Goal: Information Seeking & Learning: Learn about a topic

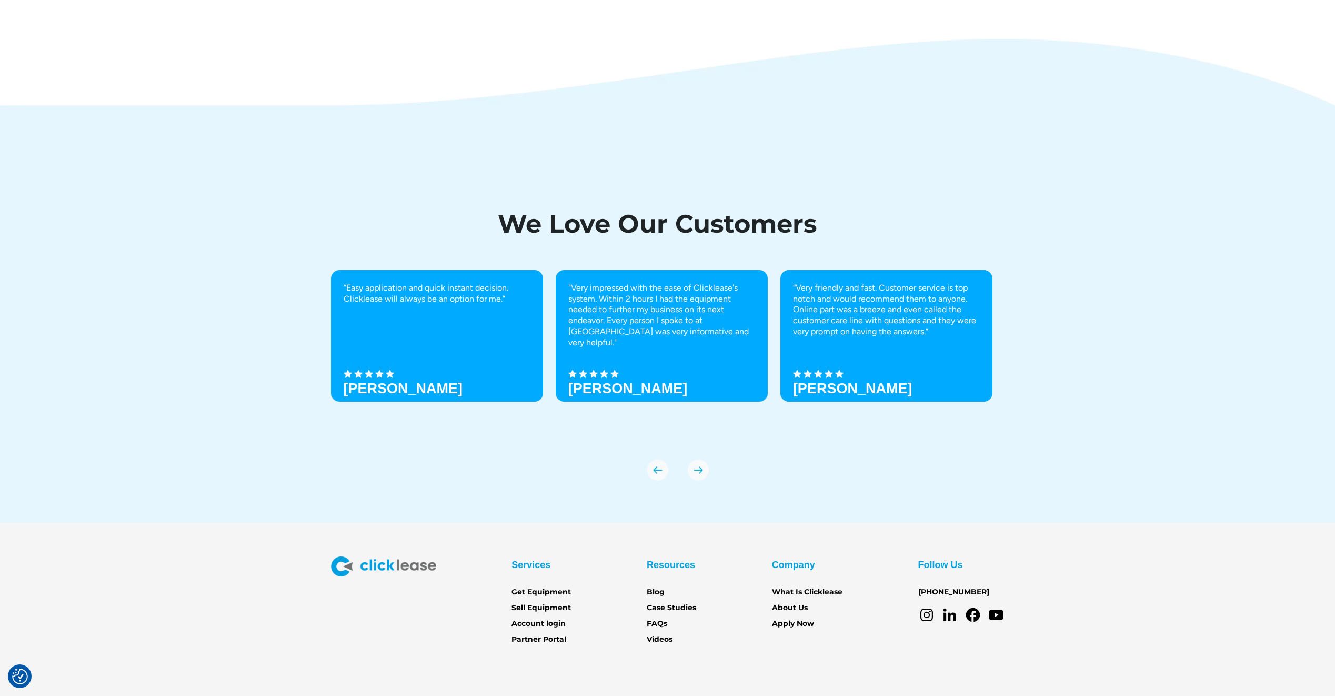
scroll to position [3550, 0]
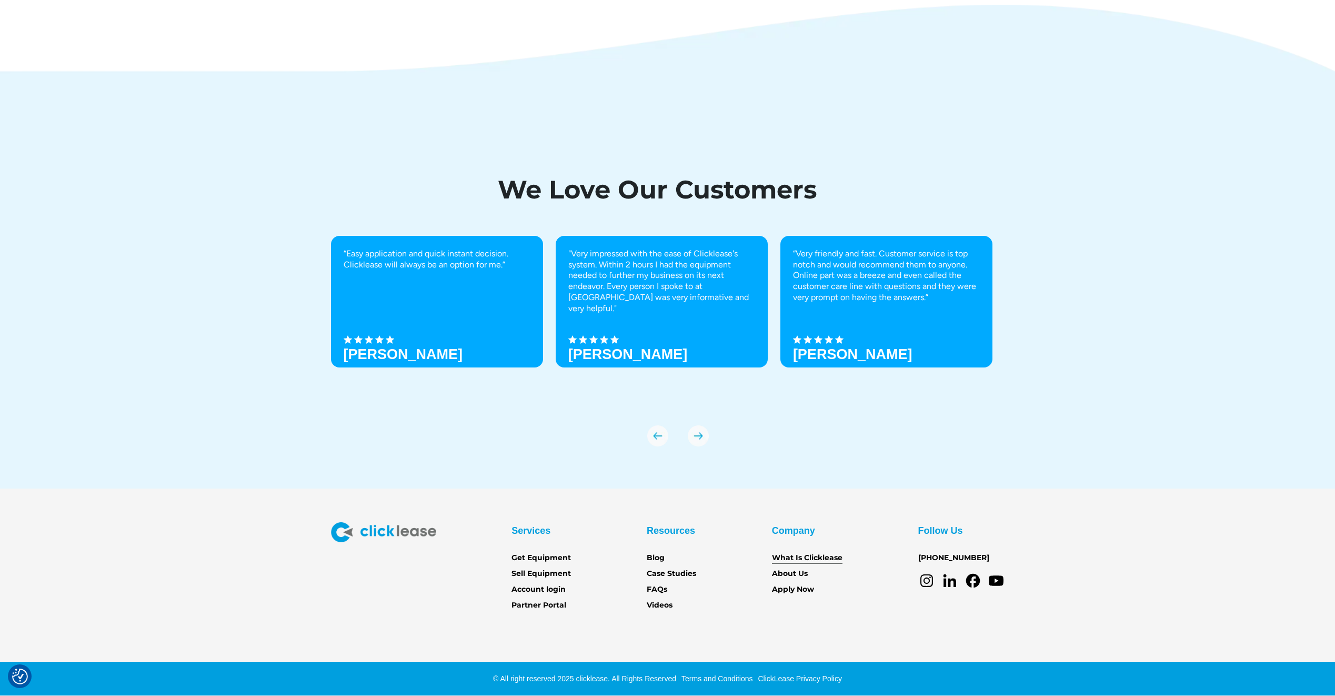
click at [788, 560] on link "What Is Clicklease" at bounding box center [807, 558] width 71 height 12
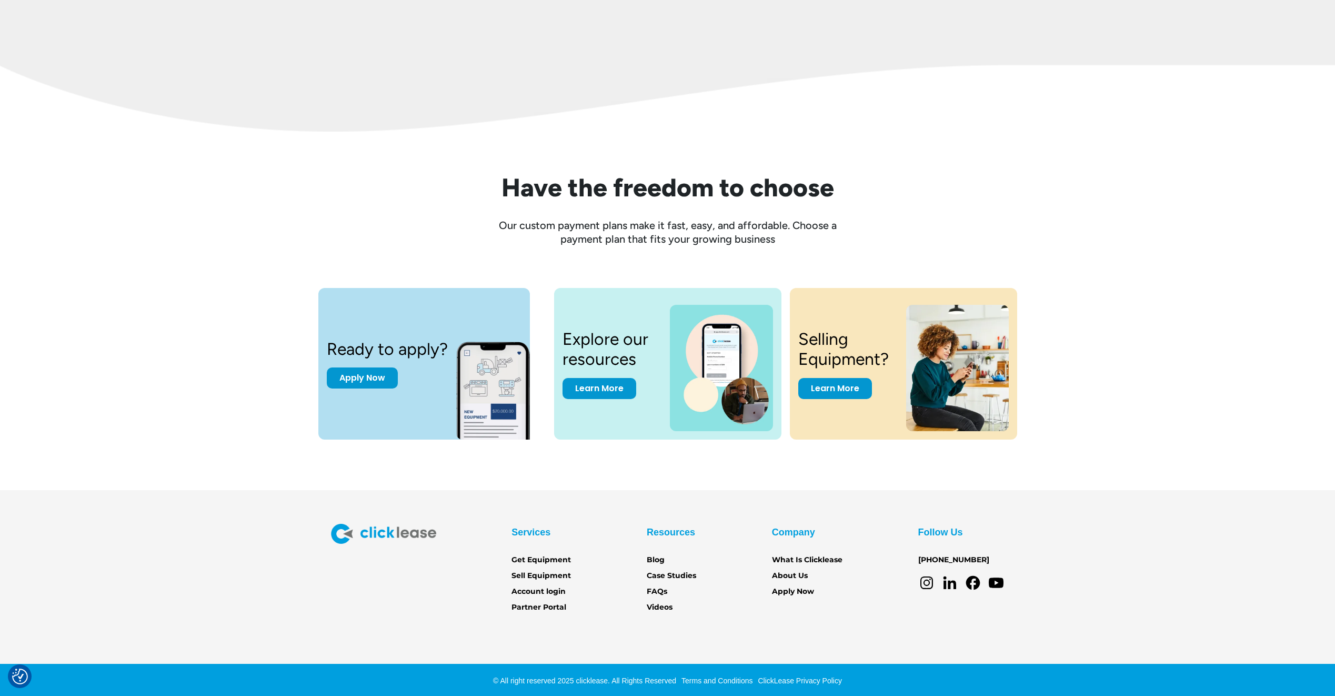
scroll to position [1267, 0]
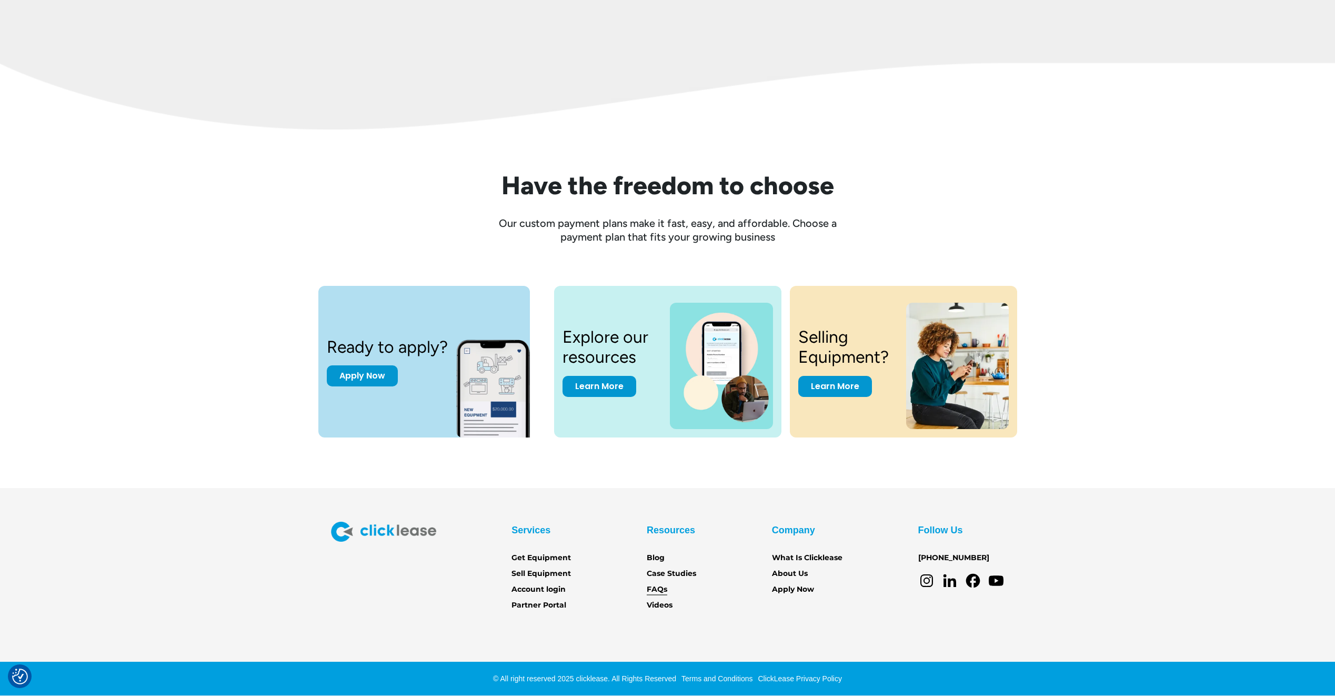
click at [655, 587] on link "FAQs" at bounding box center [657, 590] width 21 height 12
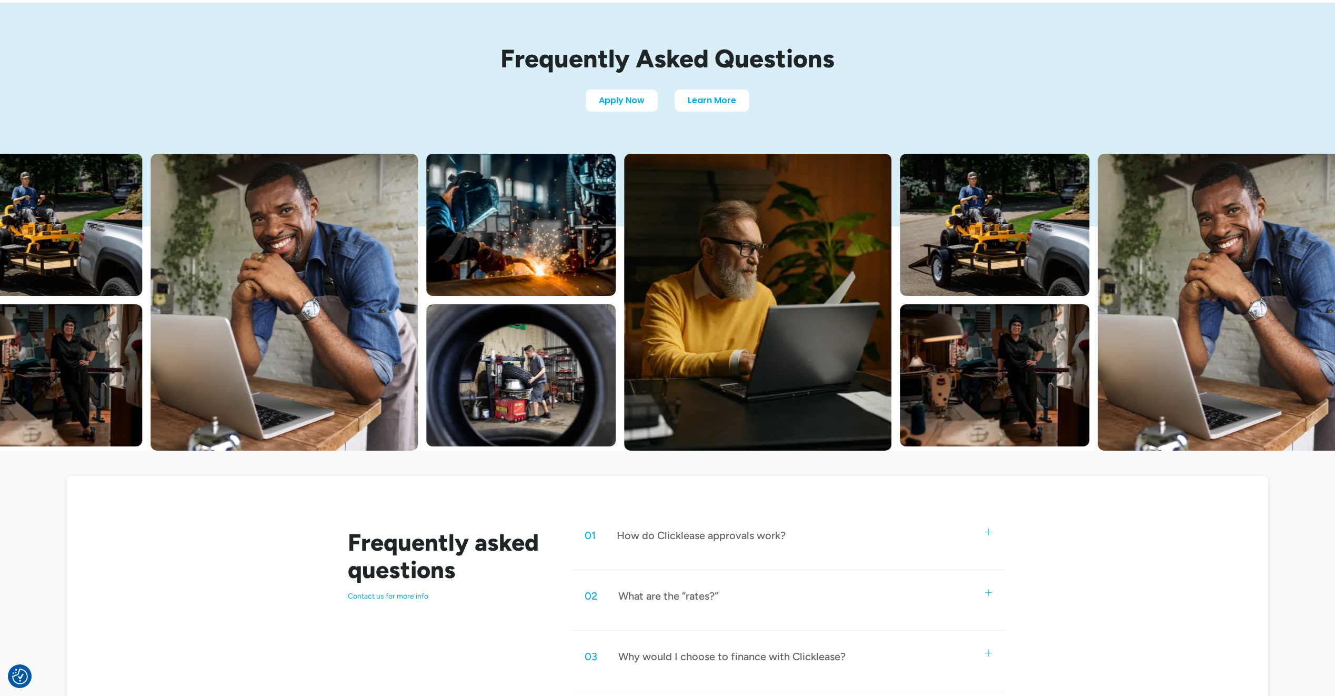
scroll to position [105, 0]
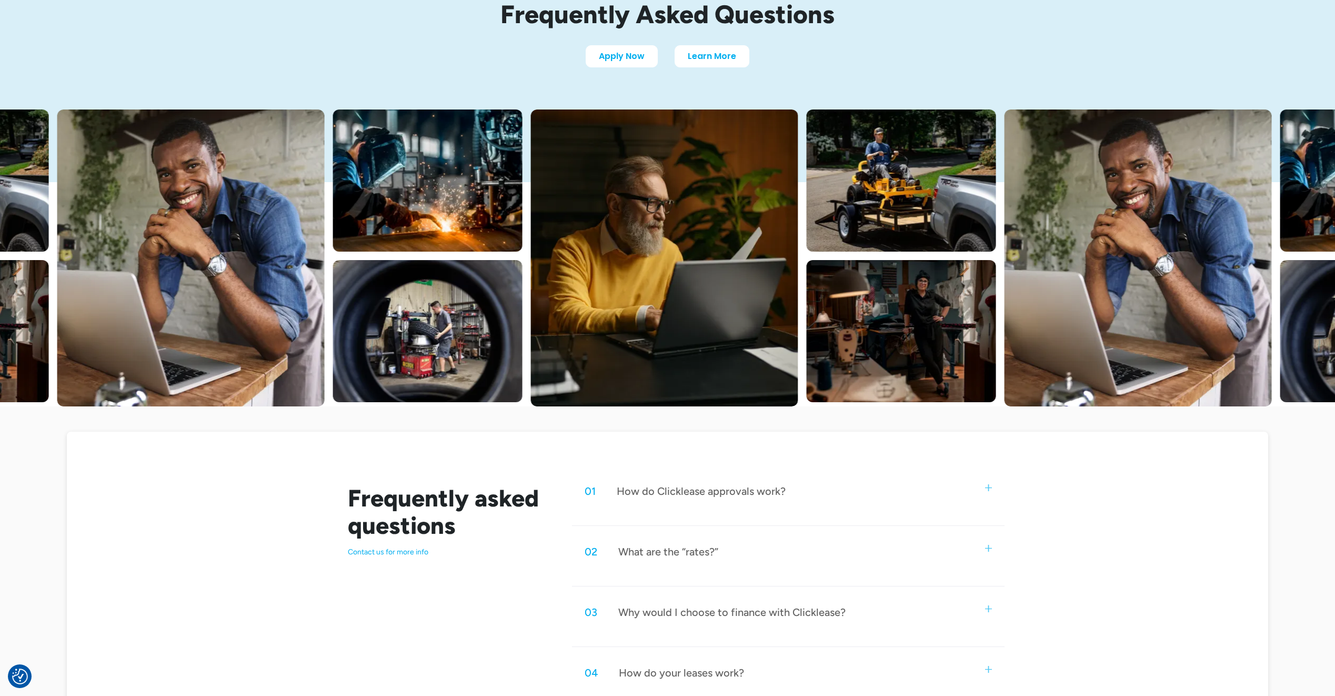
click at [985, 486] on img at bounding box center [988, 487] width 7 height 7
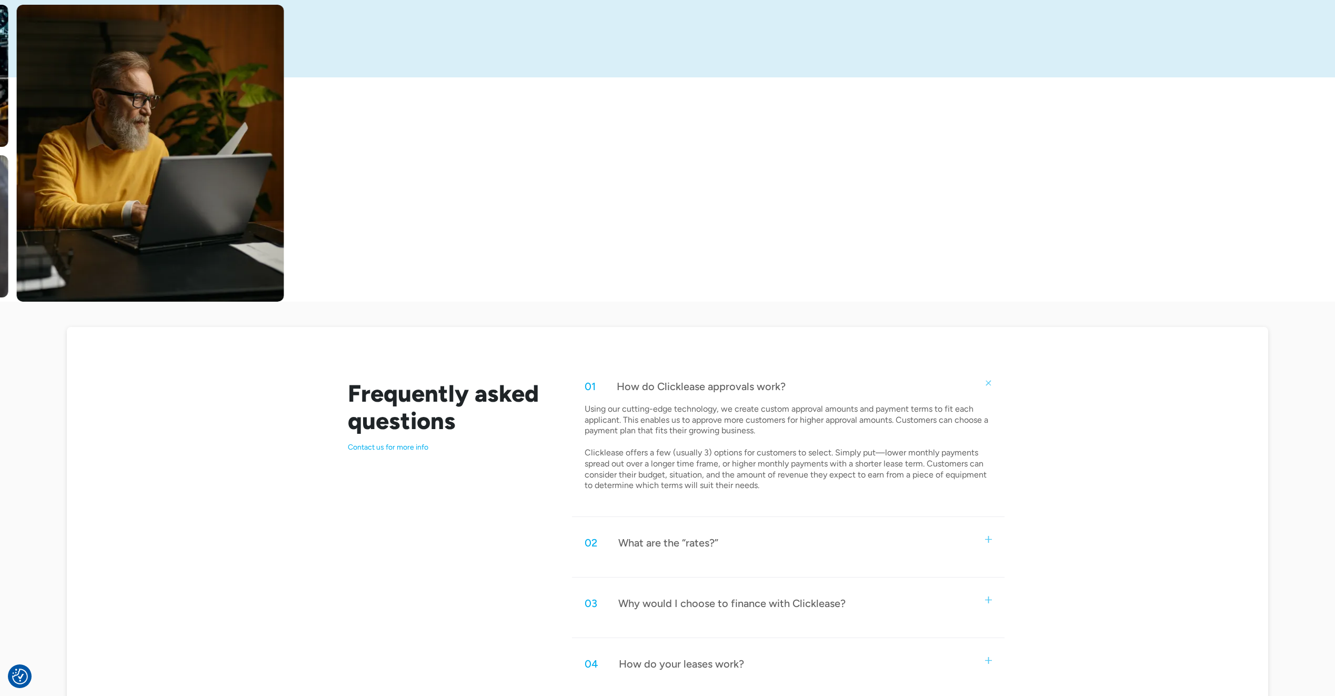
scroll to position [211, 0]
click at [989, 538] on img at bounding box center [988, 538] width 7 height 7
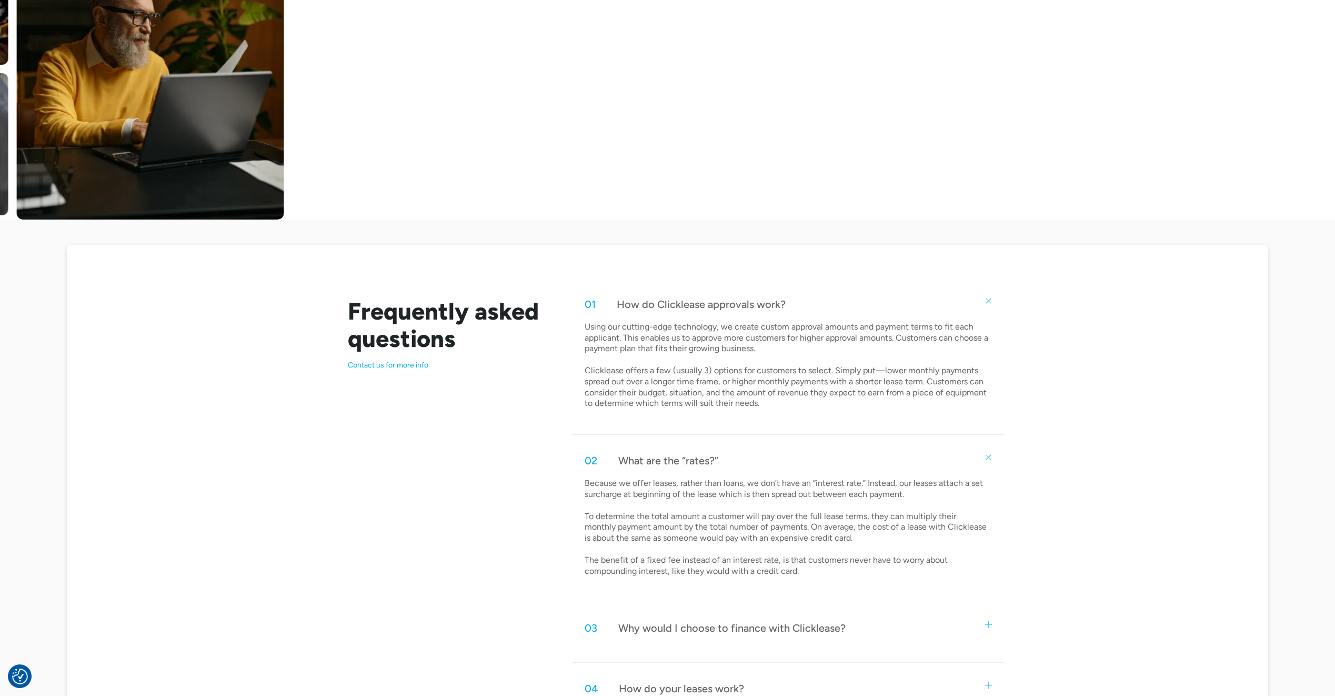
scroll to position [316, 0]
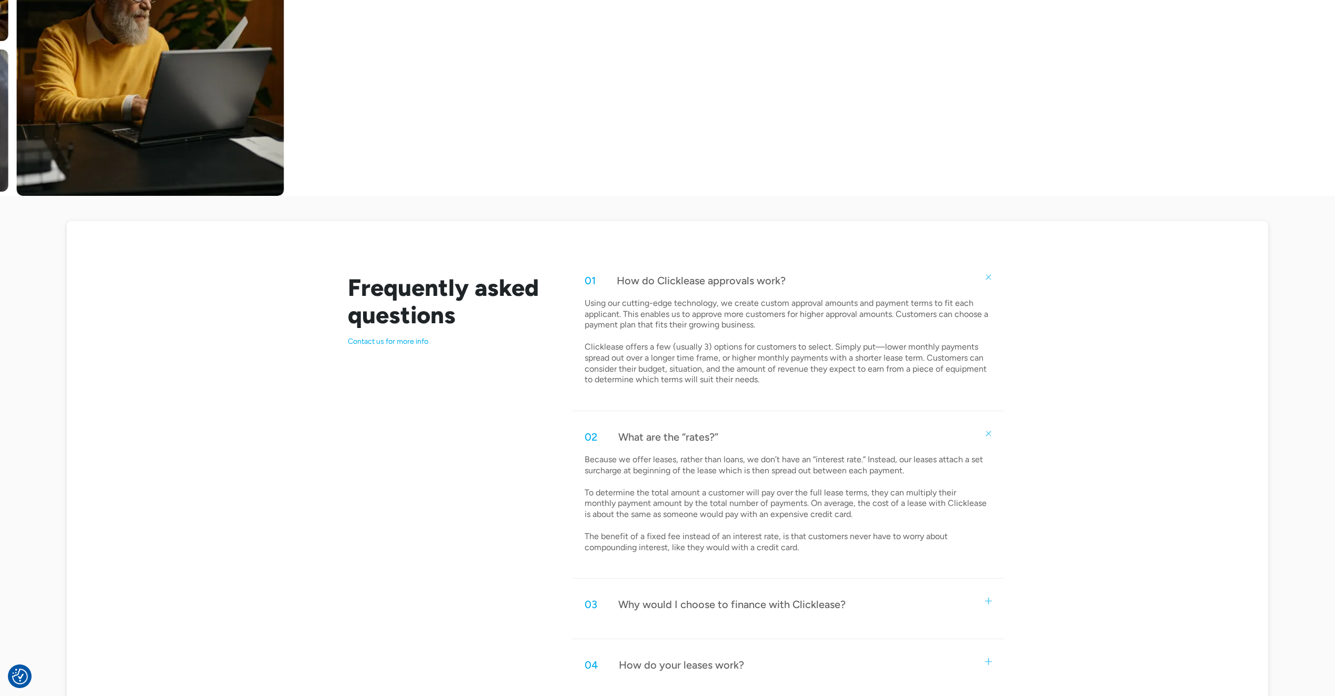
click at [990, 599] on img at bounding box center [988, 600] width 7 height 7
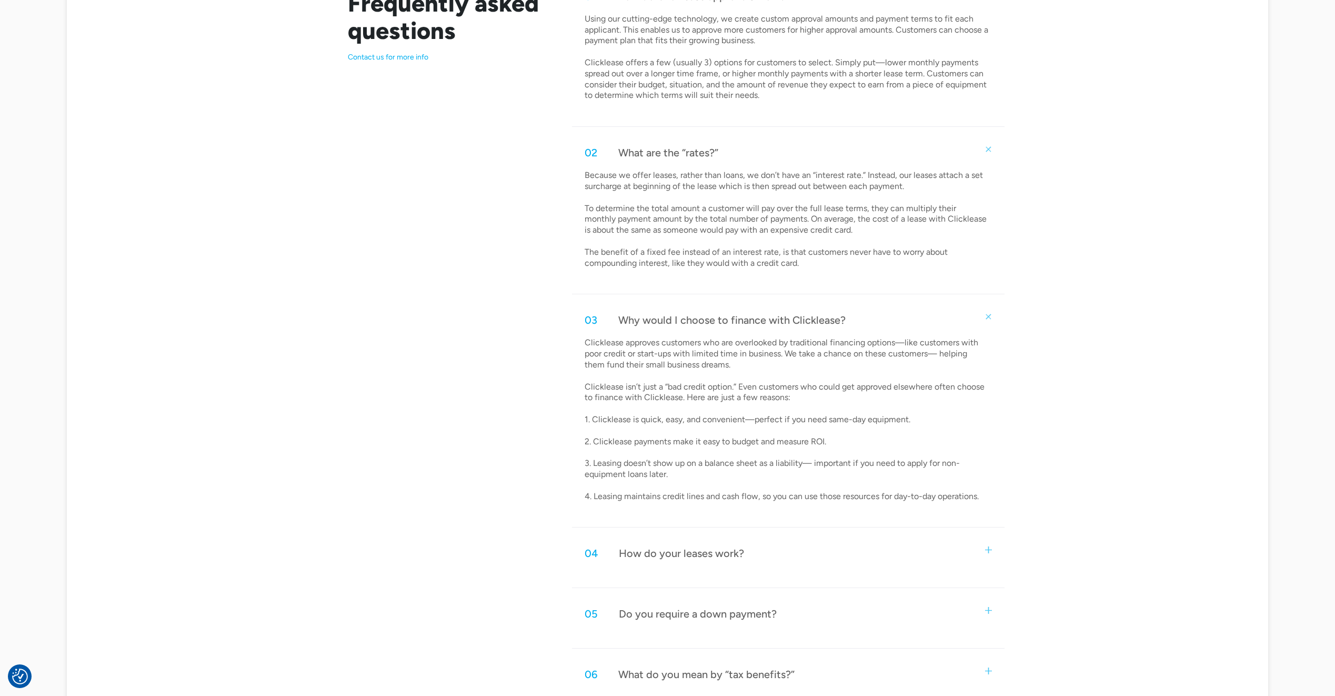
scroll to position [632, 0]
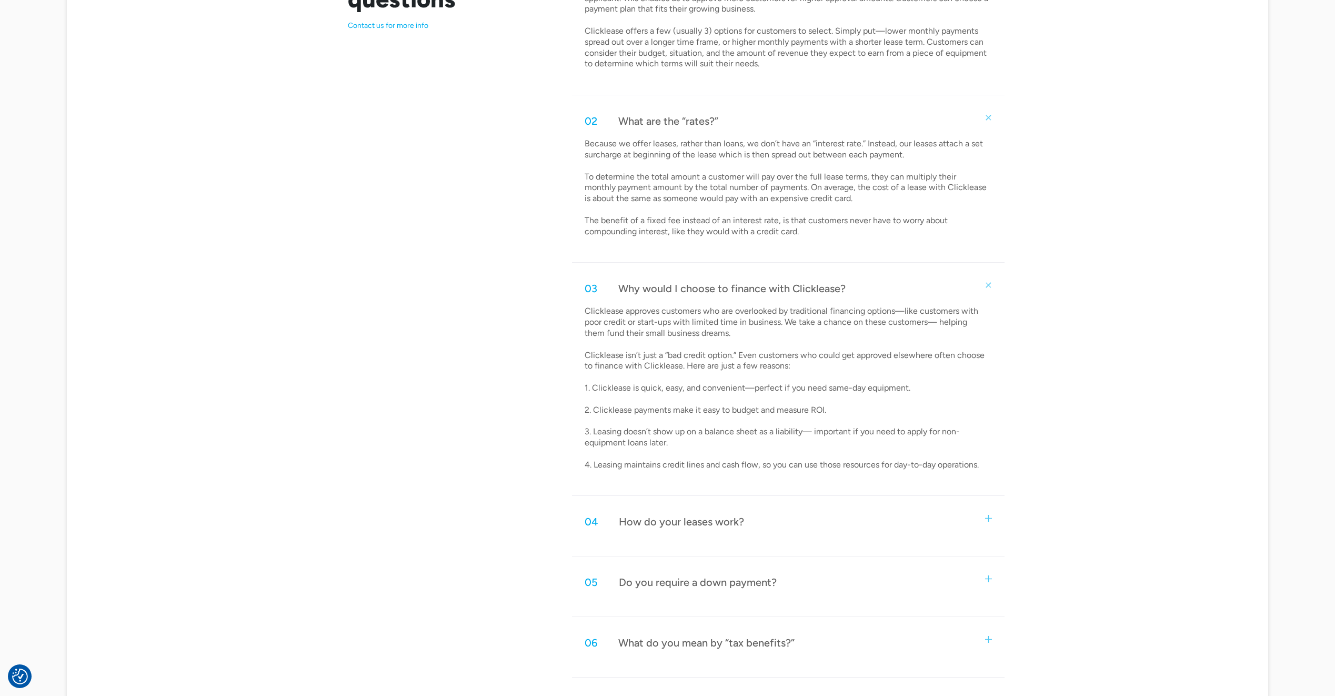
click at [990, 515] on img at bounding box center [988, 518] width 7 height 7
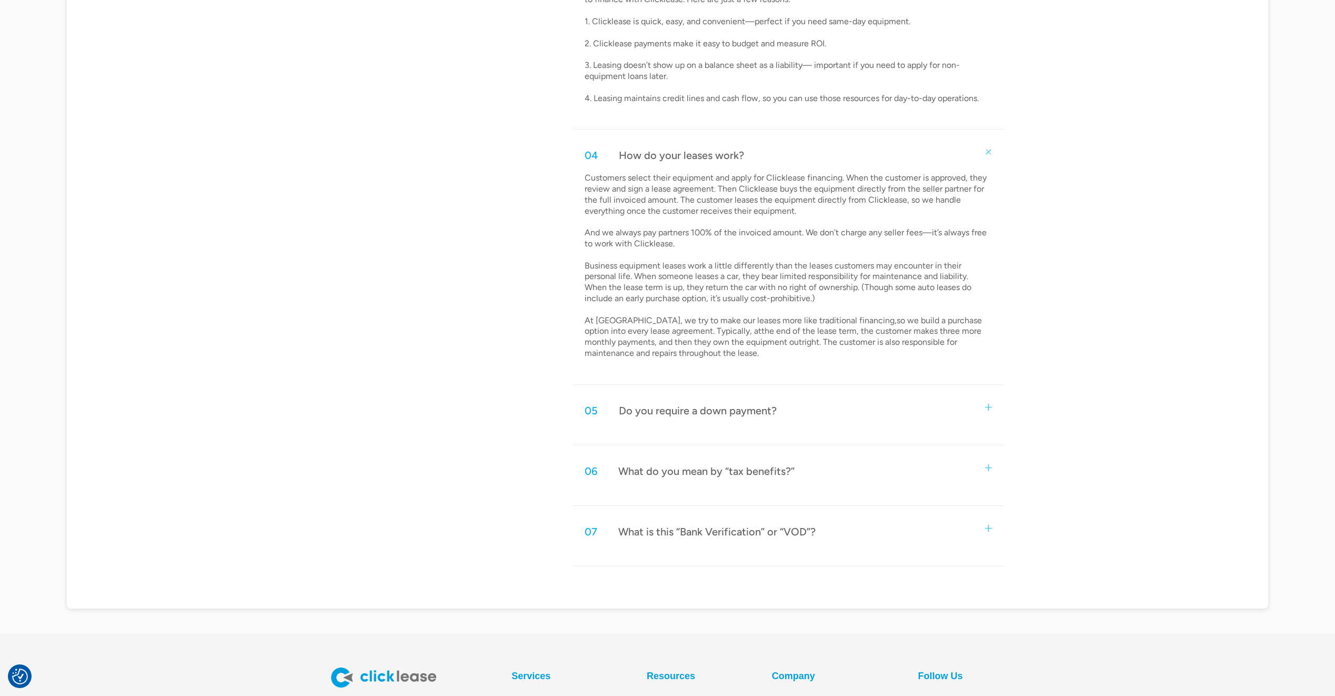
scroll to position [1000, 0]
click at [982, 406] on div "05 Do you require a down payment?" at bounding box center [788, 408] width 432 height 35
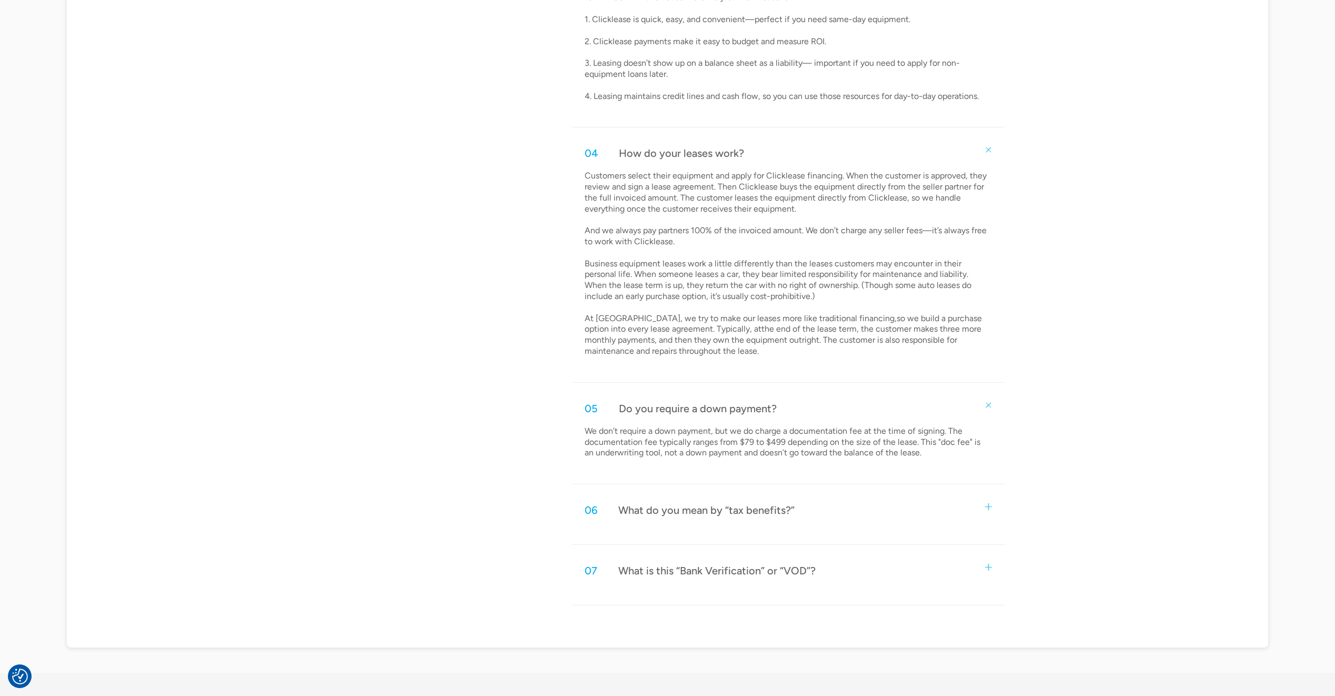
click at [986, 507] on img at bounding box center [988, 506] width 7 height 7
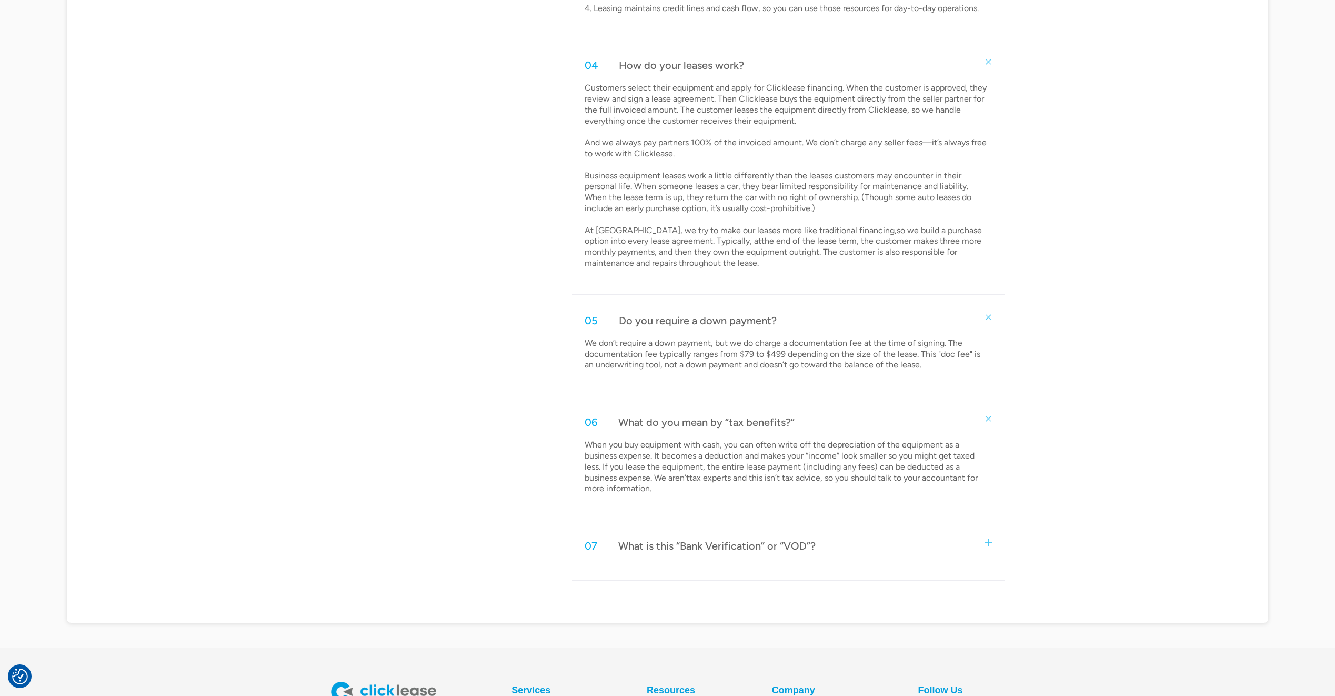
scroll to position [1105, 0]
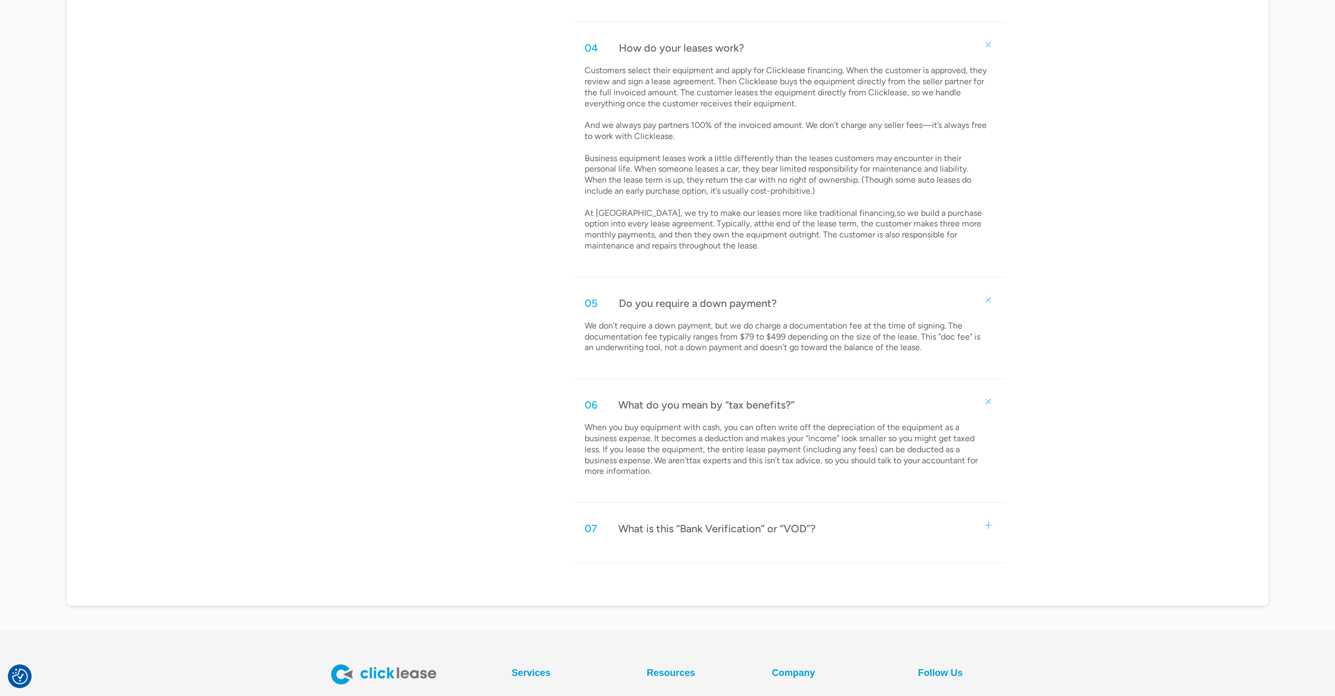
click at [987, 525] on img at bounding box center [988, 525] width 7 height 7
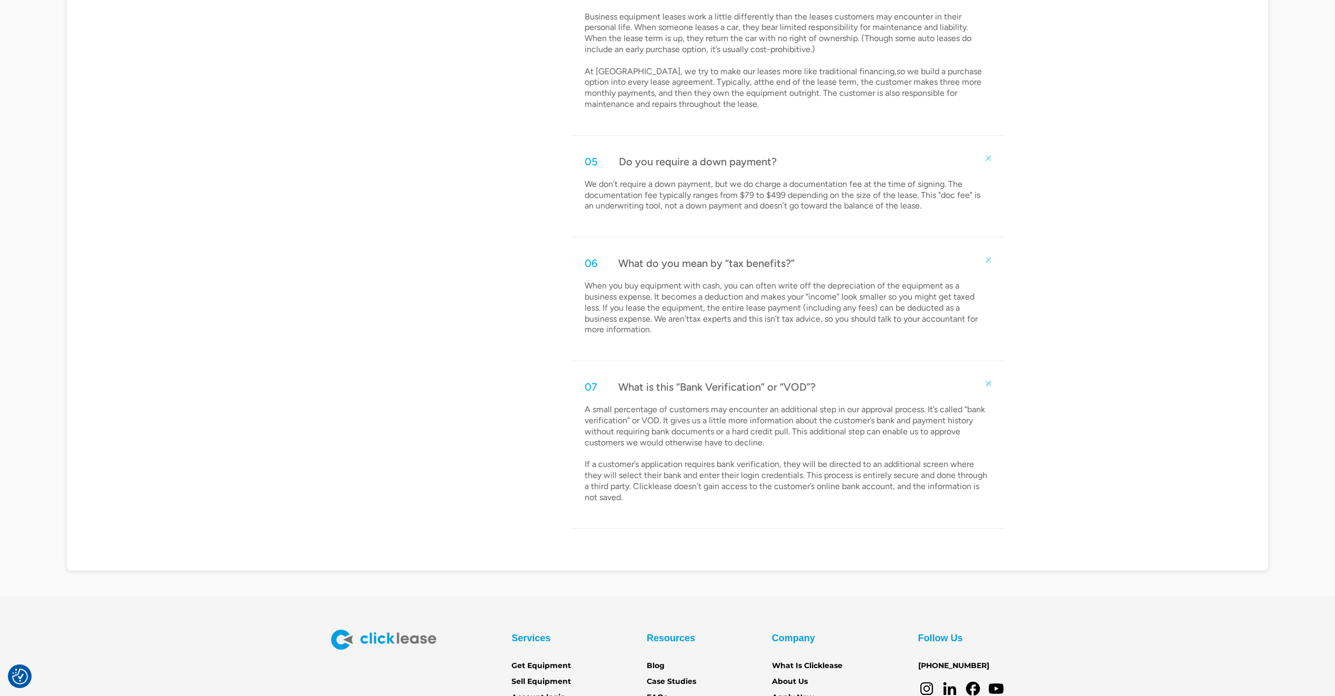
scroll to position [1316, 0]
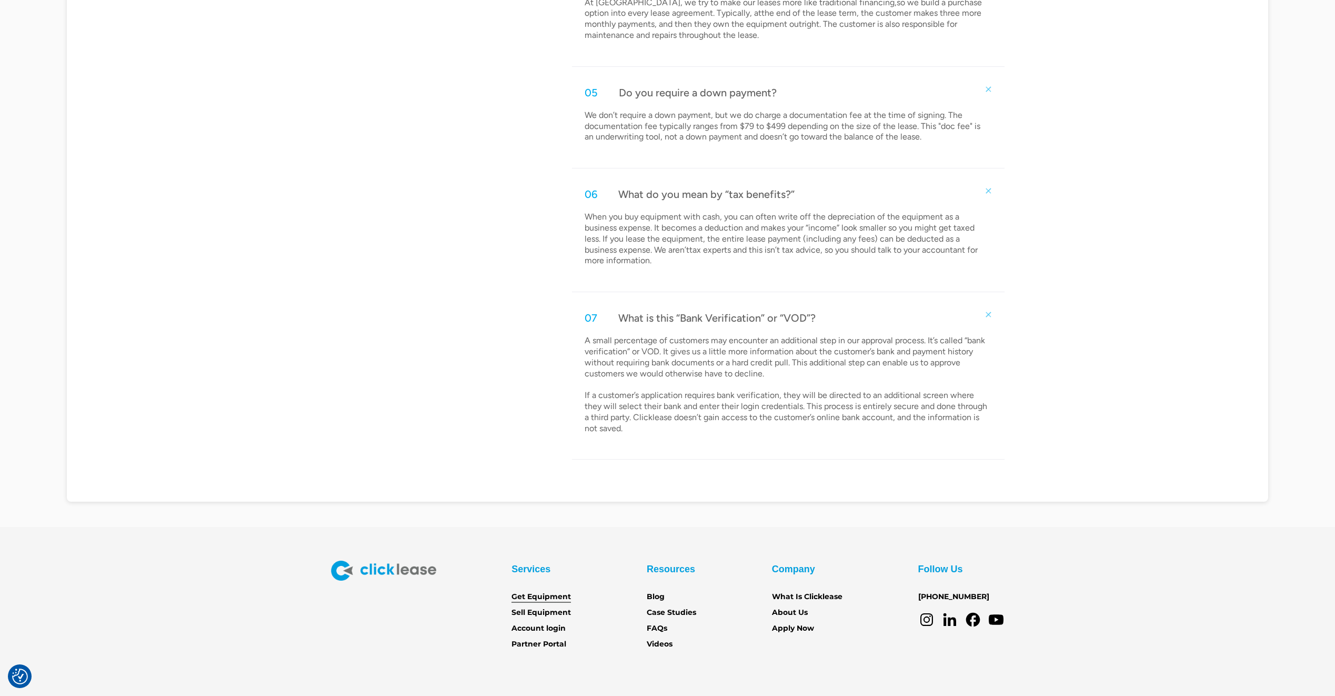
click at [551, 595] on link "Get Equipment" at bounding box center [541, 597] width 59 height 12
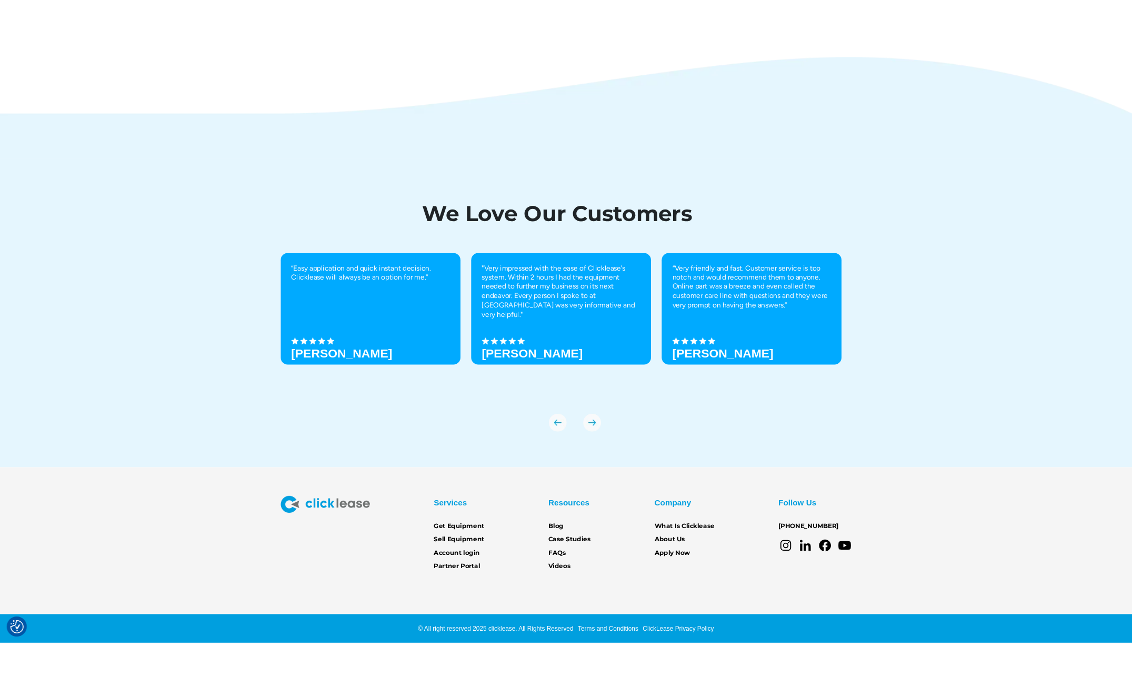
scroll to position [3496, 0]
